Goal: Information Seeking & Learning: Learn about a topic

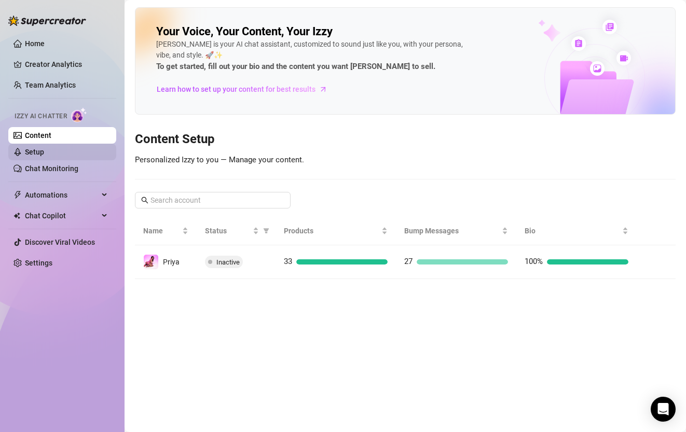
click at [44, 148] on link "Setup" at bounding box center [34, 152] width 19 height 8
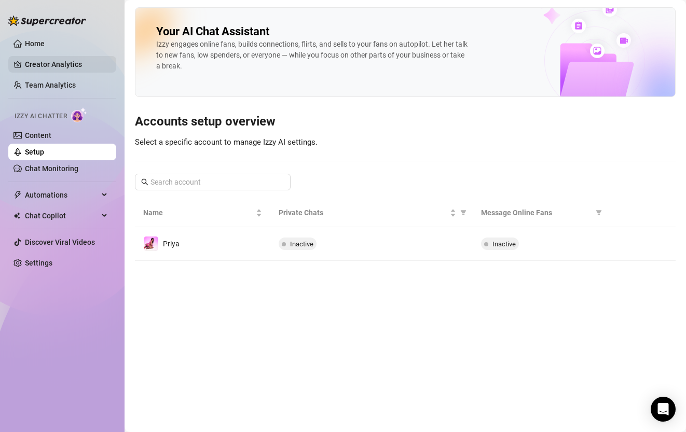
click at [59, 64] on link "Creator Analytics" at bounding box center [66, 64] width 83 height 17
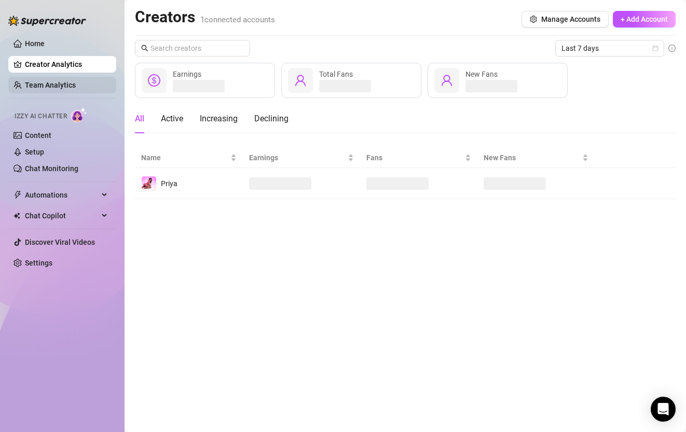
click at [64, 89] on link "Team Analytics" at bounding box center [50, 85] width 51 height 8
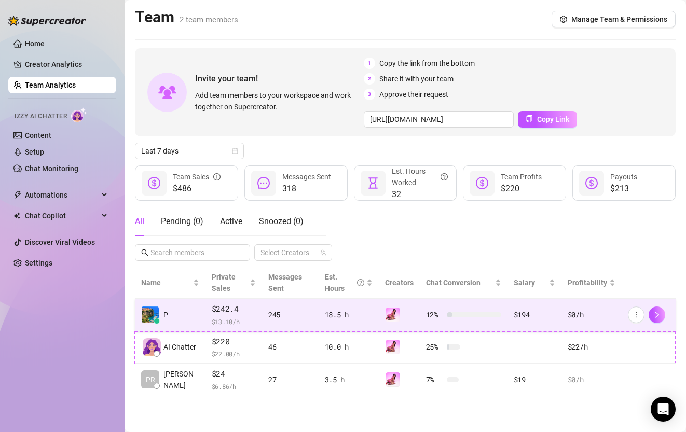
click at [219, 319] on span "$ 13.10 /h" at bounding box center [234, 321] width 44 height 10
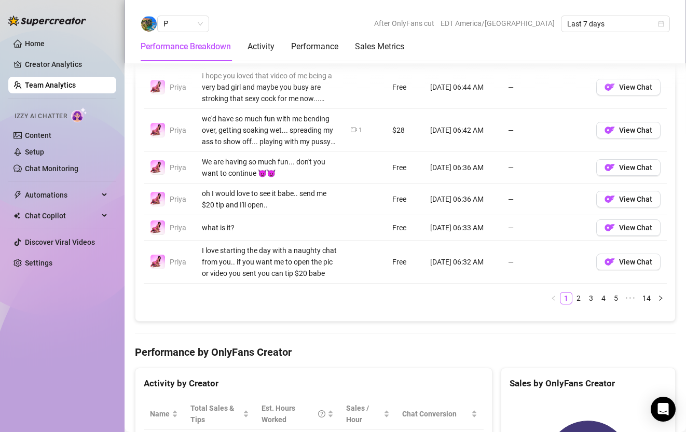
scroll to position [946, 0]
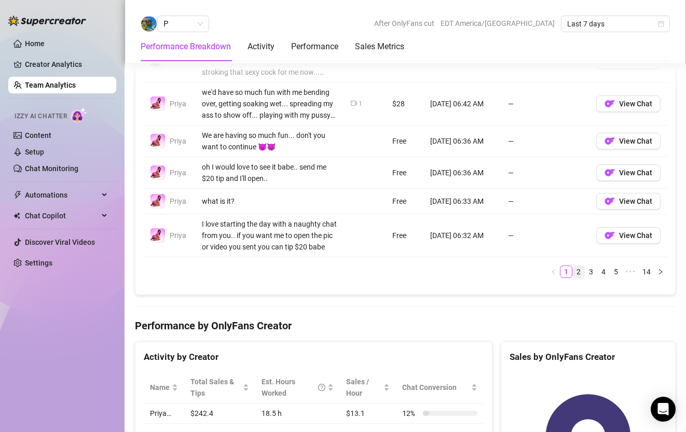
click at [578, 272] on link "2" at bounding box center [577, 271] width 11 height 11
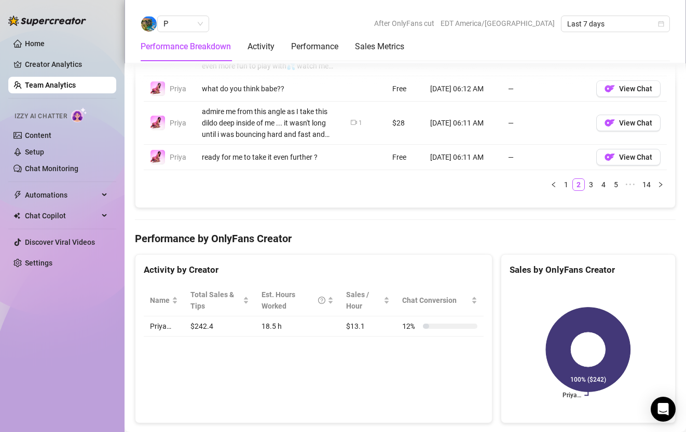
scroll to position [1051, 0]
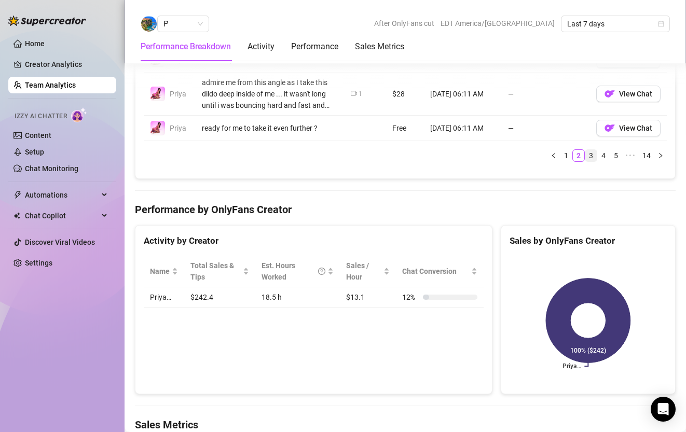
click at [592, 157] on link "3" at bounding box center [590, 155] width 11 height 11
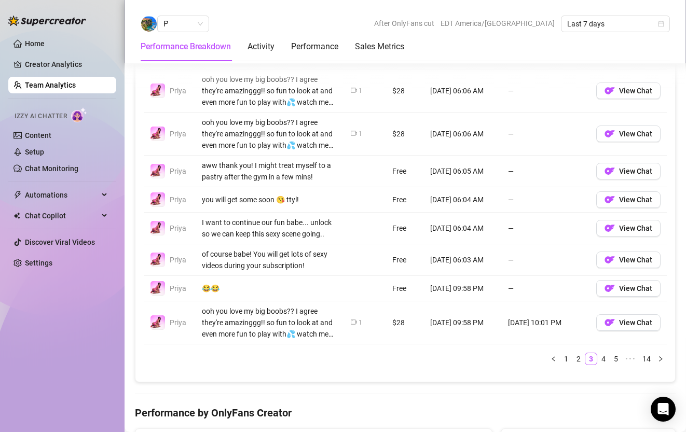
scroll to position [851, 0]
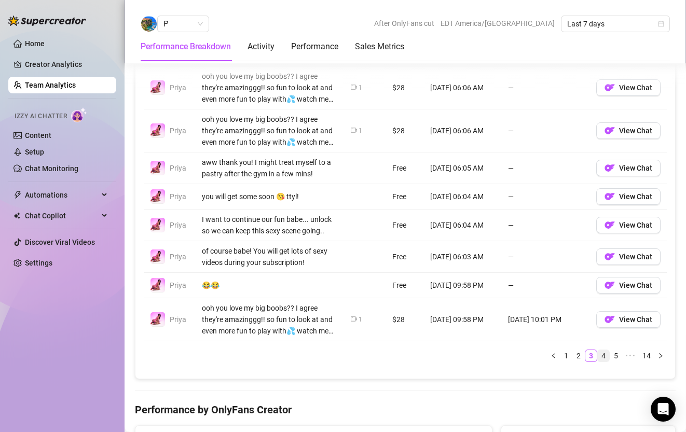
click at [605, 355] on link "4" at bounding box center [602, 355] width 11 height 11
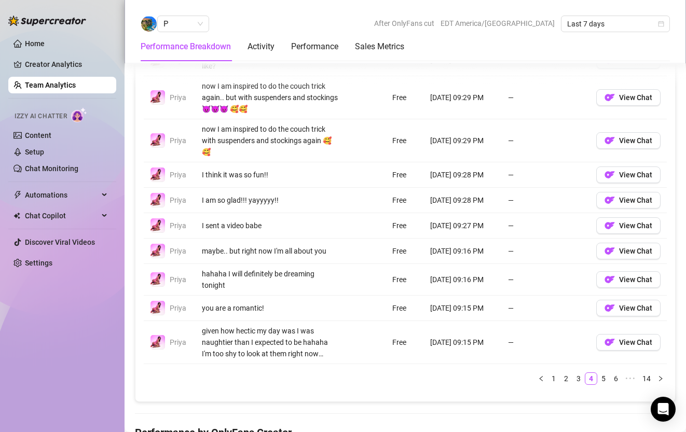
scroll to position [812, 0]
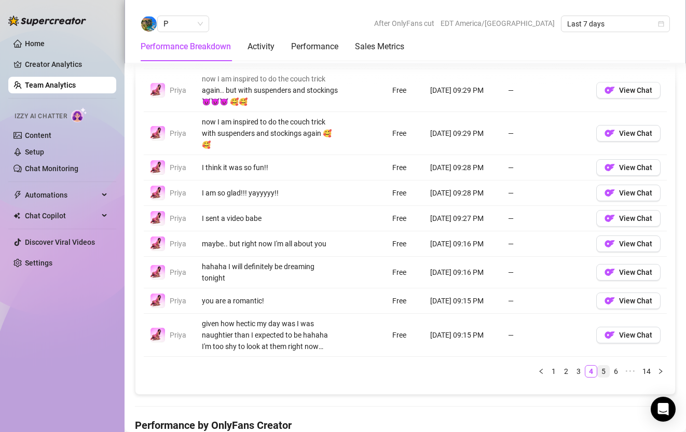
click at [604, 366] on link "5" at bounding box center [602, 371] width 11 height 11
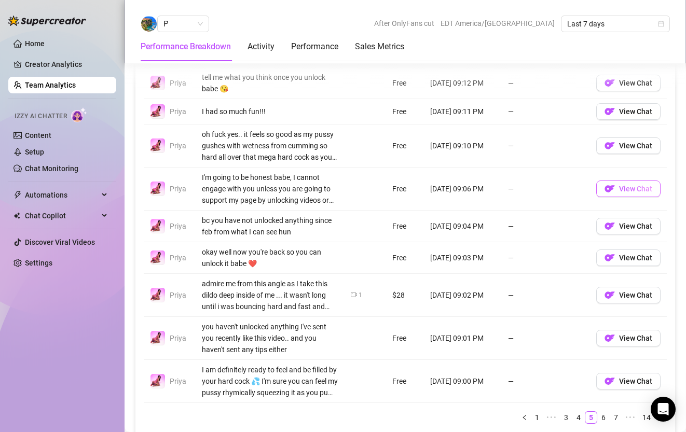
click at [633, 193] on button "View Chat" at bounding box center [628, 188] width 64 height 17
